Goal: Obtain resource: Download file/media

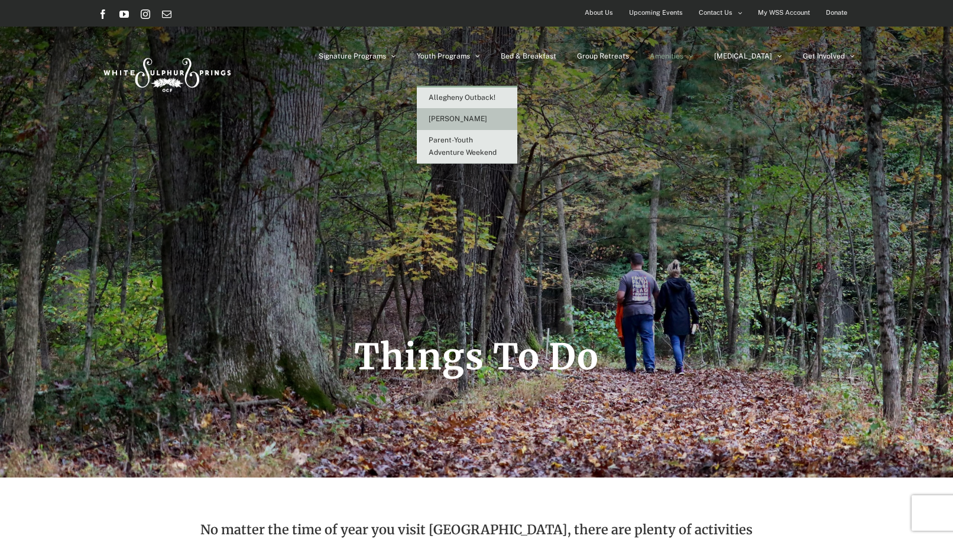
click at [502, 112] on link "[PERSON_NAME]" at bounding box center [467, 119] width 100 height 21
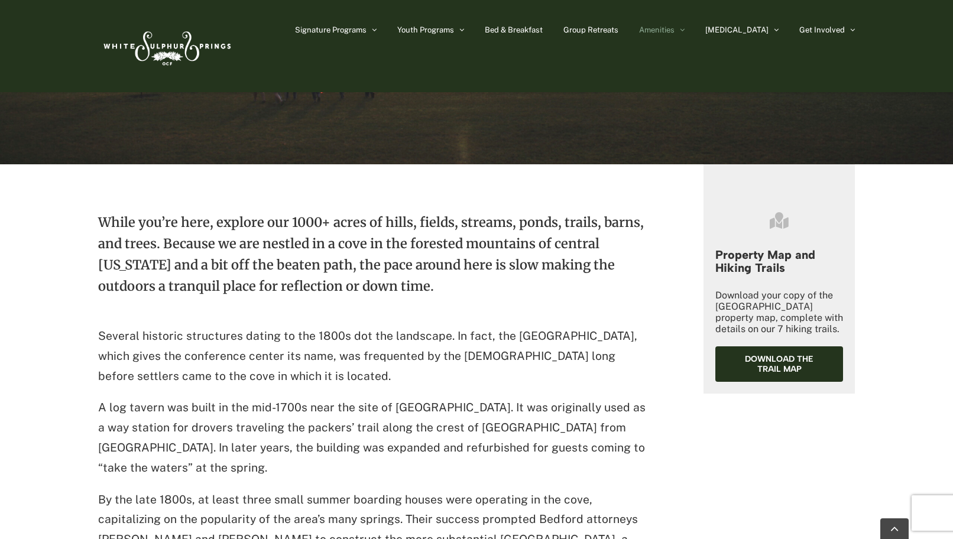
scroll to position [348, 0]
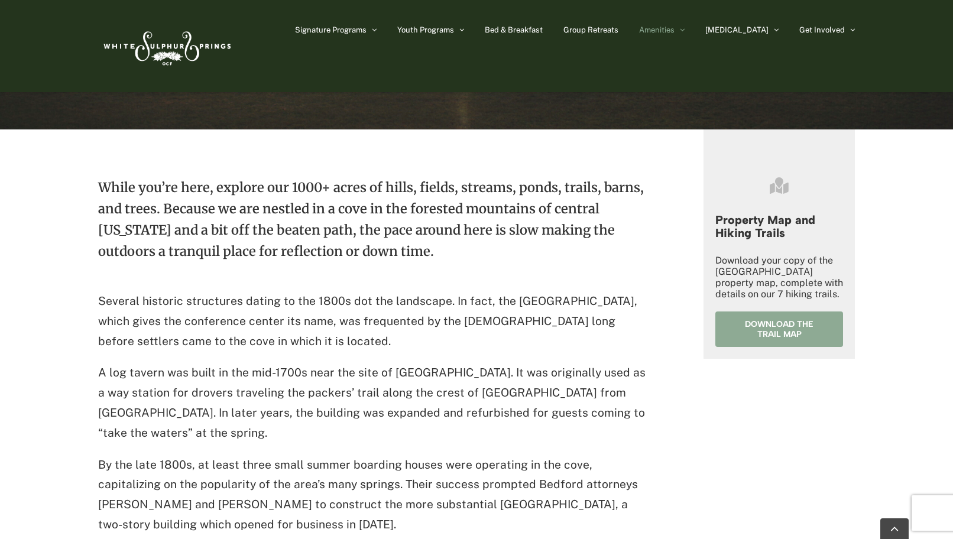
click at [787, 316] on link "Download the trail map" at bounding box center [779, 328] width 128 height 35
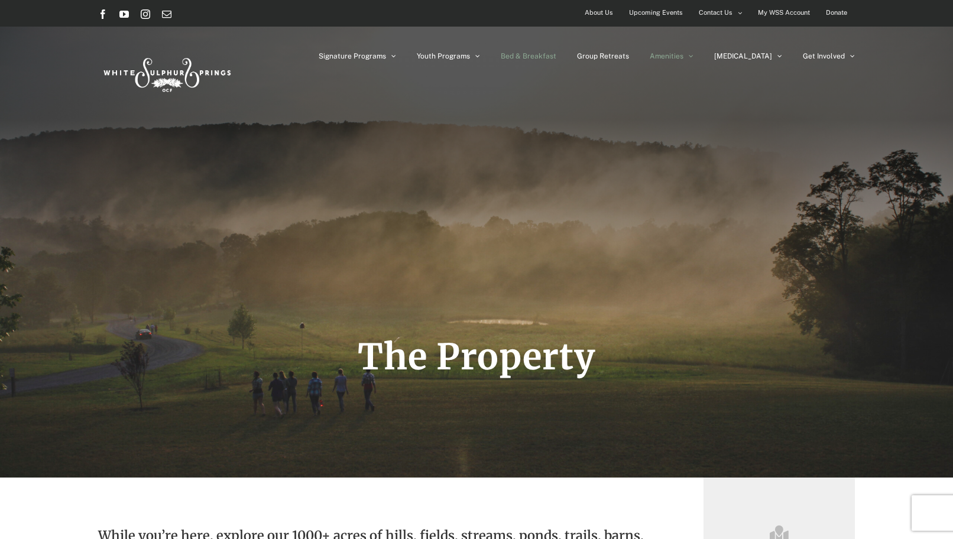
scroll to position [0, 0]
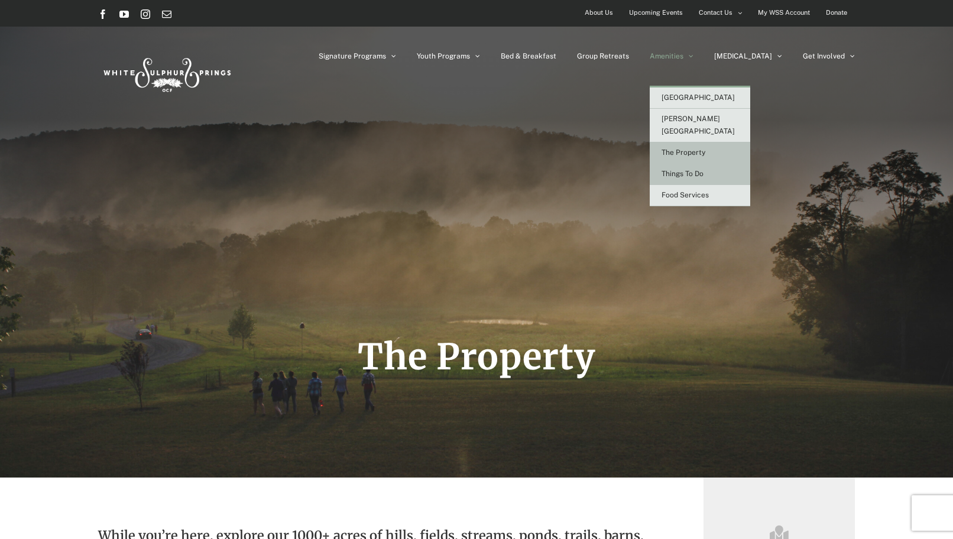
click at [717, 164] on link "Things To Do" at bounding box center [700, 174] width 100 height 21
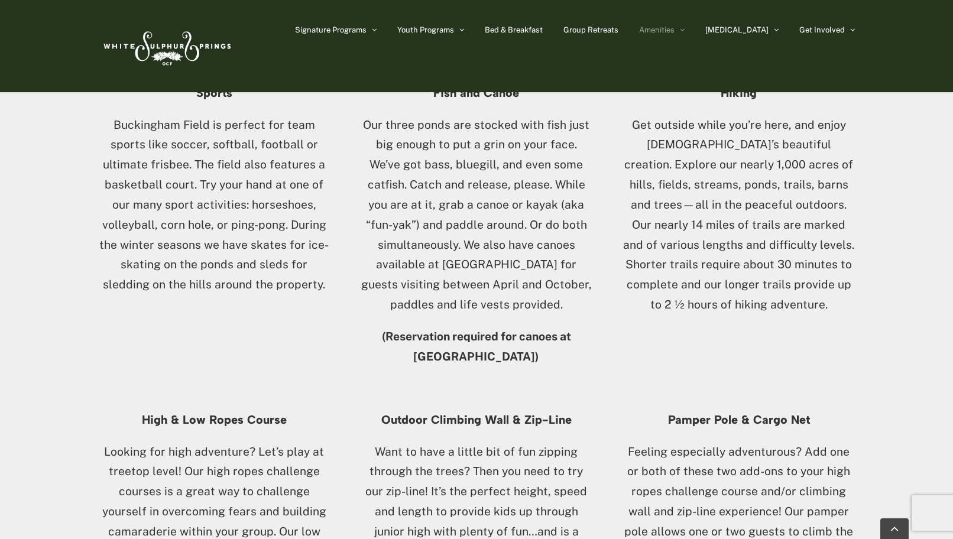
scroll to position [886, 0]
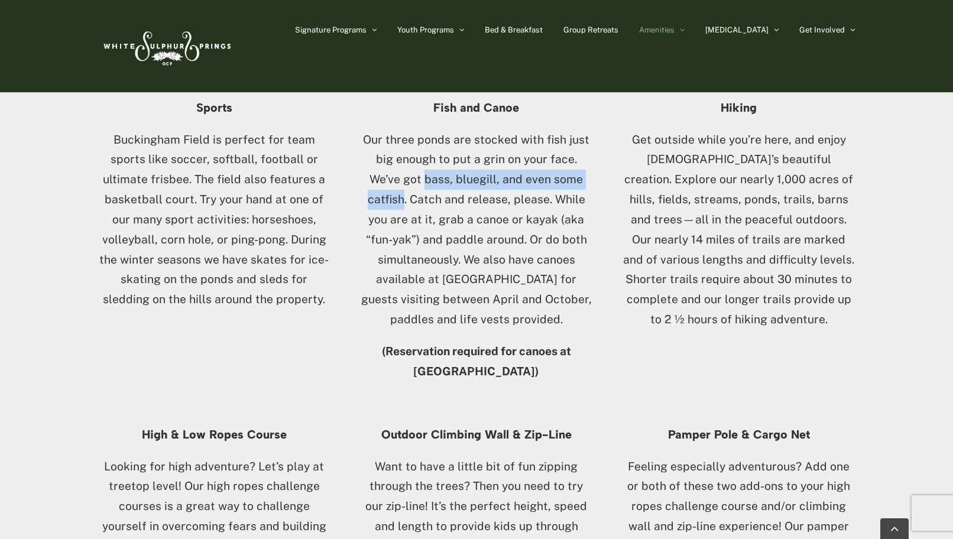
drag, startPoint x: 389, startPoint y: 155, endPoint x: 582, endPoint y: 155, distance: 192.7
click at [582, 155] on p "Our three ponds are stocked with fish just big enough to put a grin on your fac…" at bounding box center [477, 230] width 232 height 200
copy p "bass, bluegill, and even some catfish"
click at [461, 161] on p "Our three ponds are stocked with fish just big enough to put a grin on your fac…" at bounding box center [477, 230] width 232 height 200
